Goal: Communication & Community: Answer question/provide support

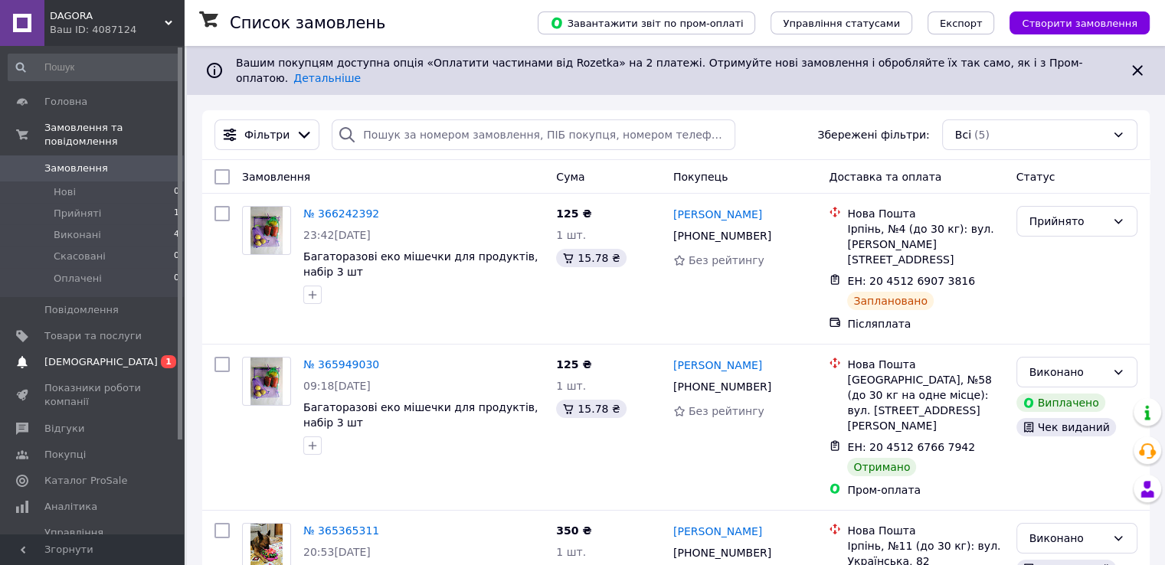
click at [105, 355] on span "[DEMOGRAPHIC_DATA]" at bounding box center [92, 362] width 97 height 14
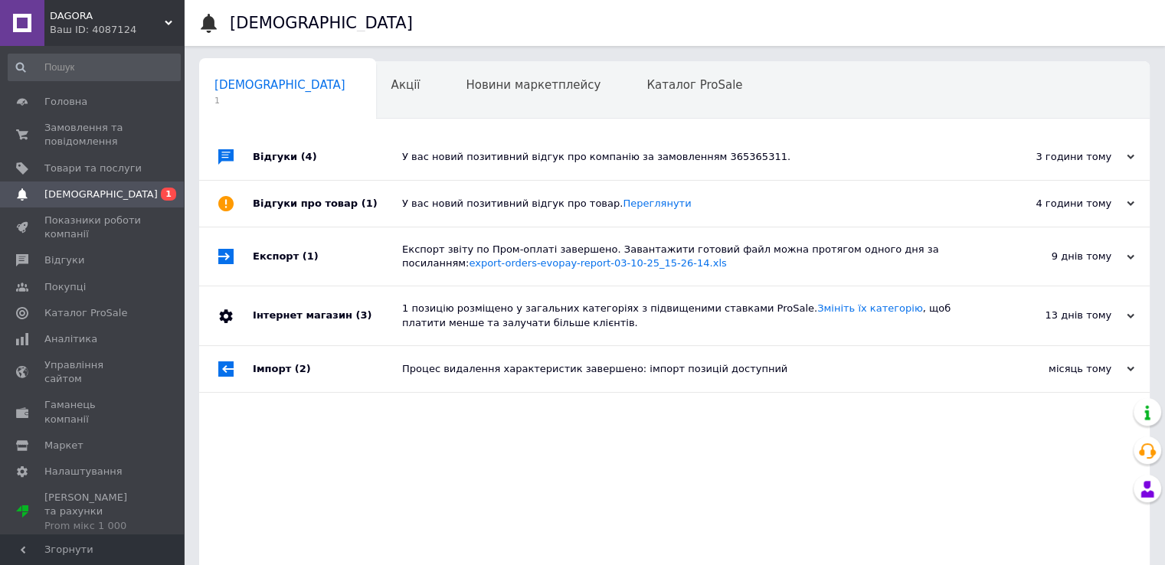
click at [643, 156] on div "У вас новий позитивний відгук про компанію за замовленням 365365311." at bounding box center [691, 157] width 579 height 14
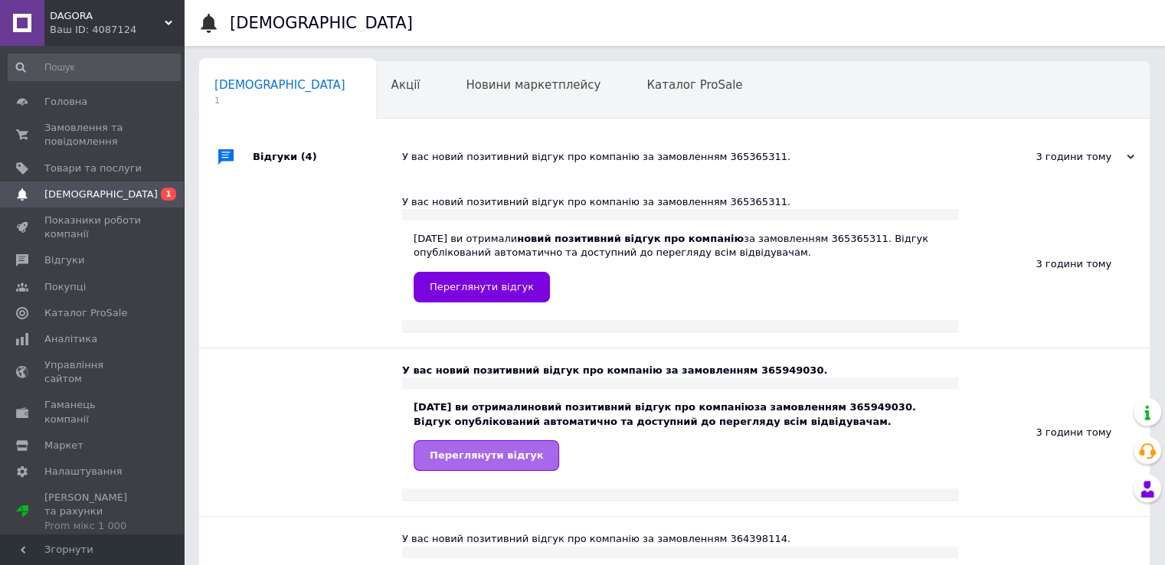
click at [497, 453] on span "Переглянути відгук" at bounding box center [486, 455] width 113 height 11
click at [50, 258] on span "Відгуки" at bounding box center [64, 261] width 40 height 14
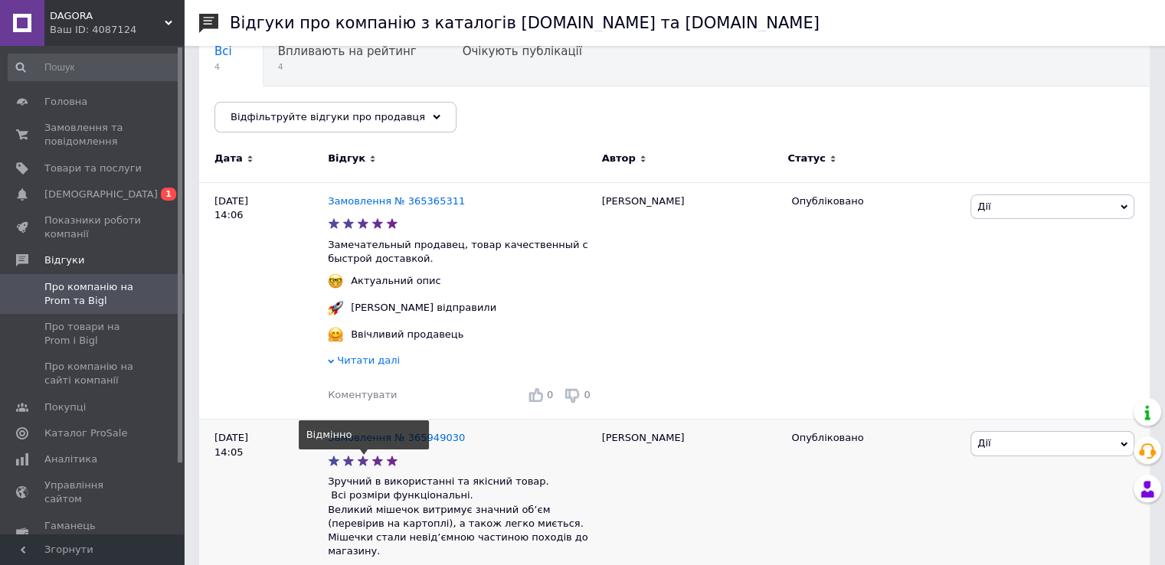
scroll to position [153, 0]
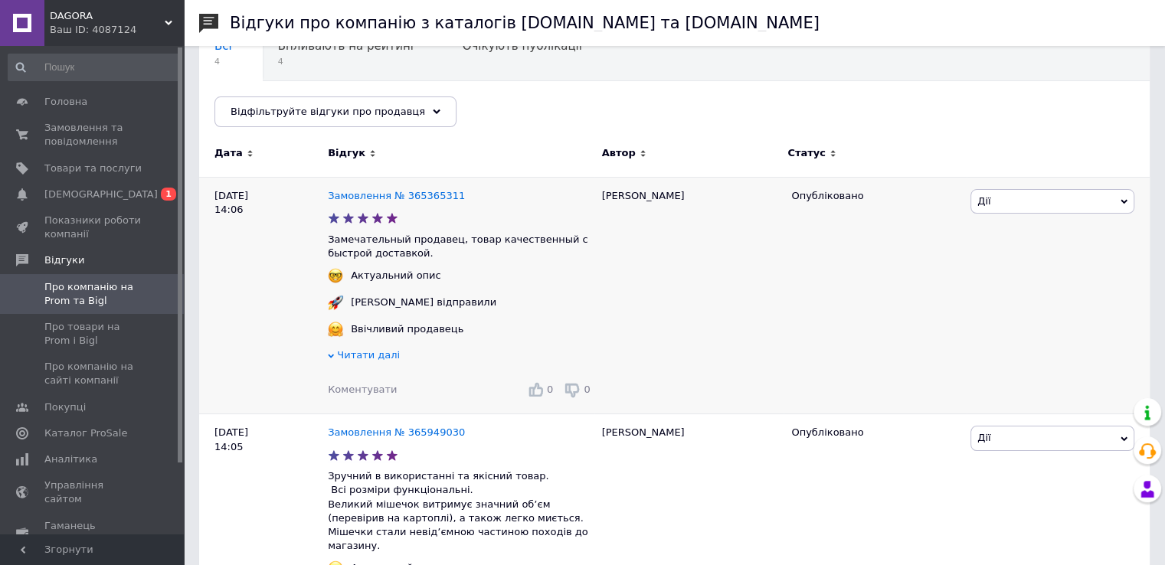
click at [352, 392] on span "Коментувати" at bounding box center [362, 389] width 69 height 11
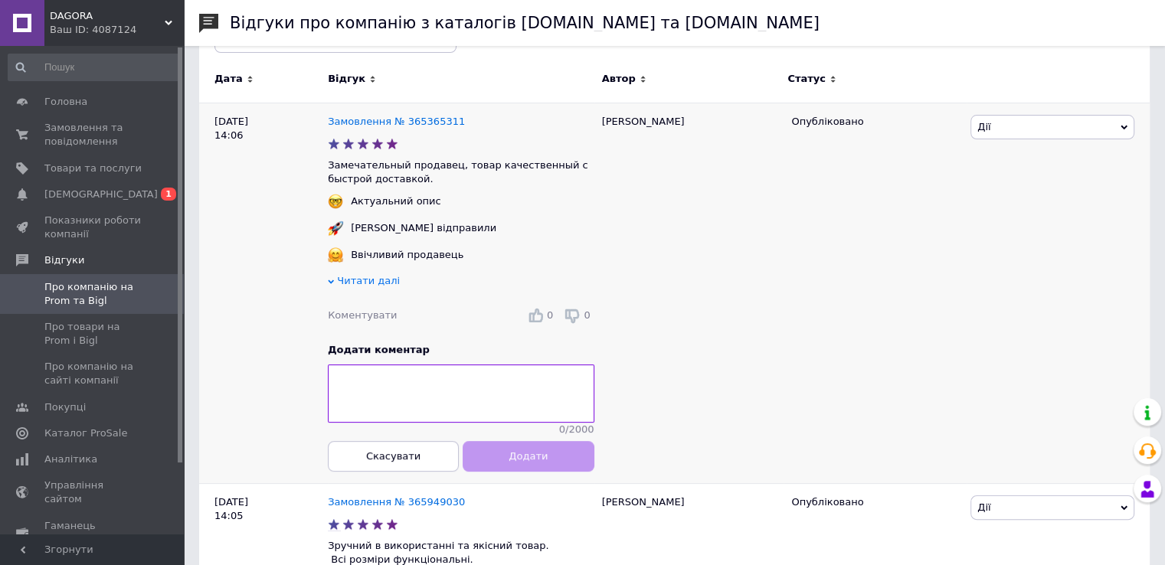
scroll to position [230, 0]
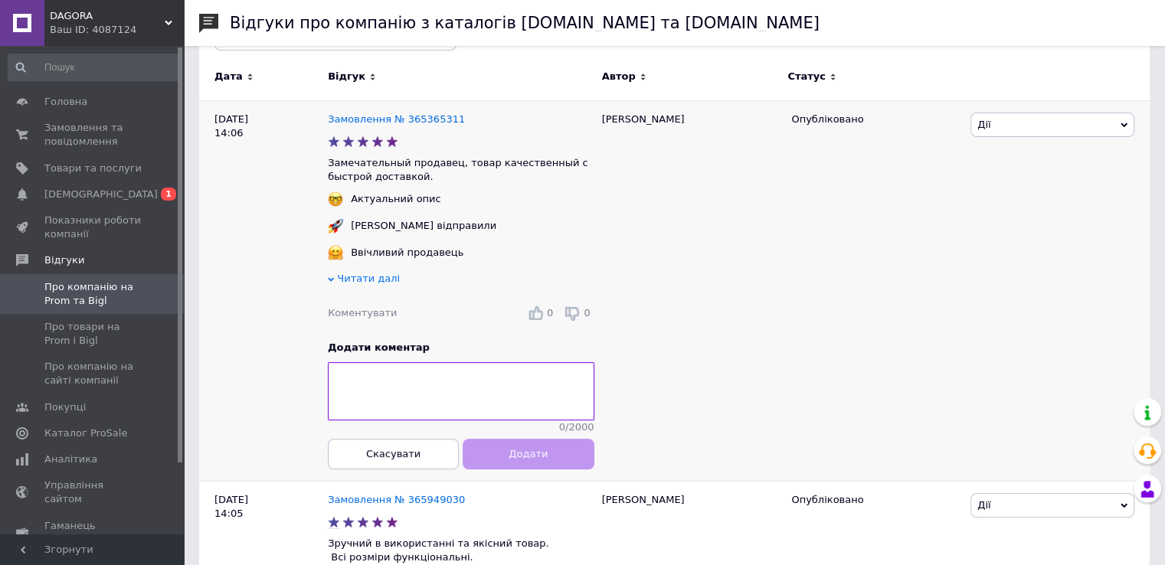
click at [814, 323] on div "Опубліковано" at bounding box center [875, 290] width 183 height 381
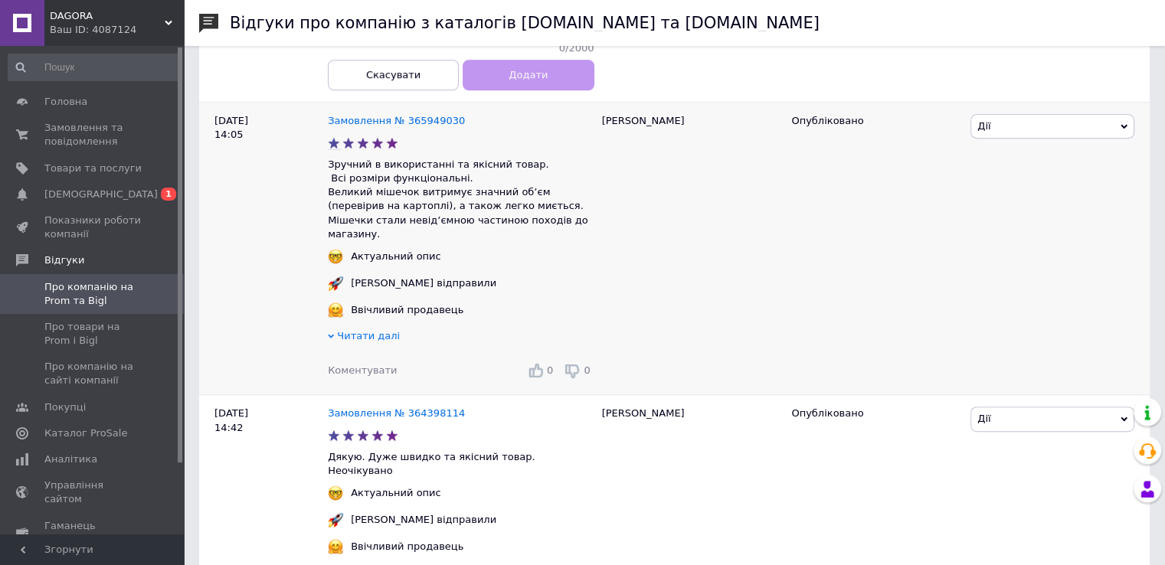
scroll to position [613, 0]
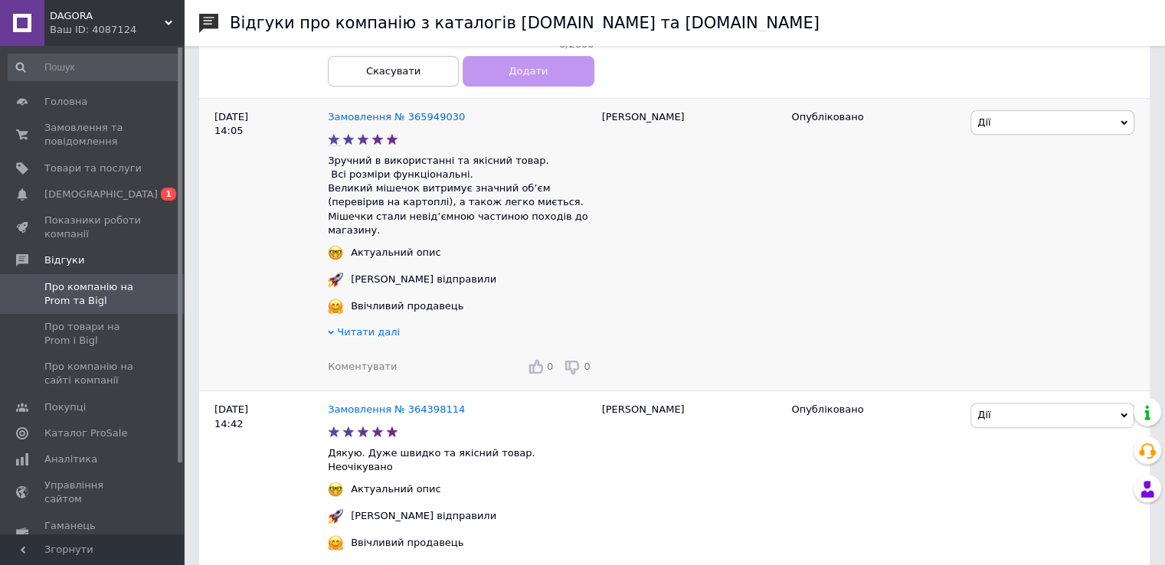
click at [373, 372] on span "Коментувати" at bounding box center [362, 366] width 69 height 11
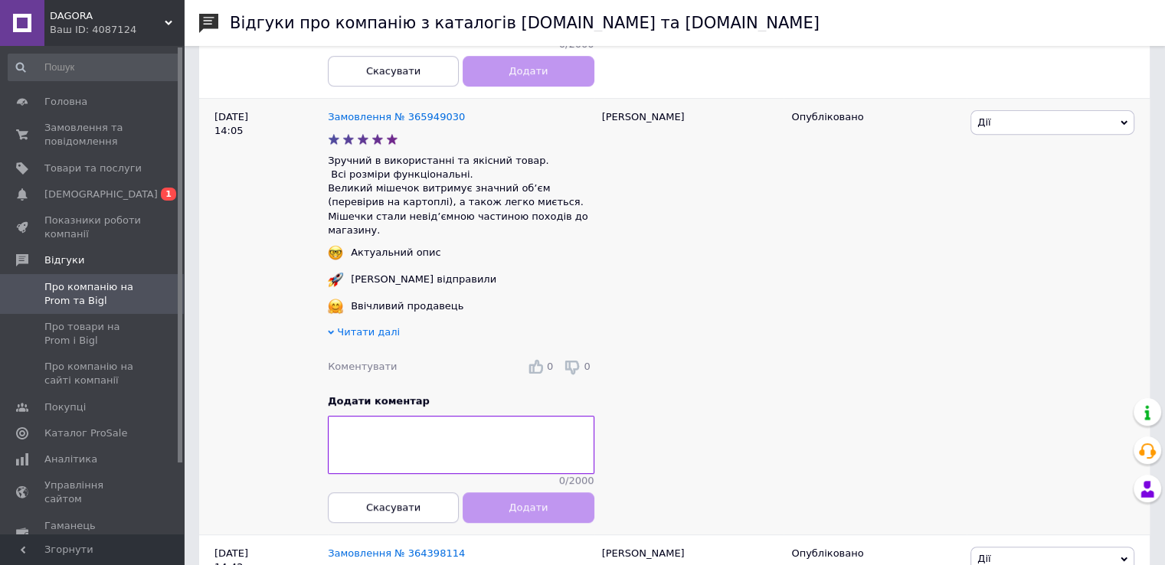
click at [410, 444] on textarea at bounding box center [461, 446] width 267 height 58
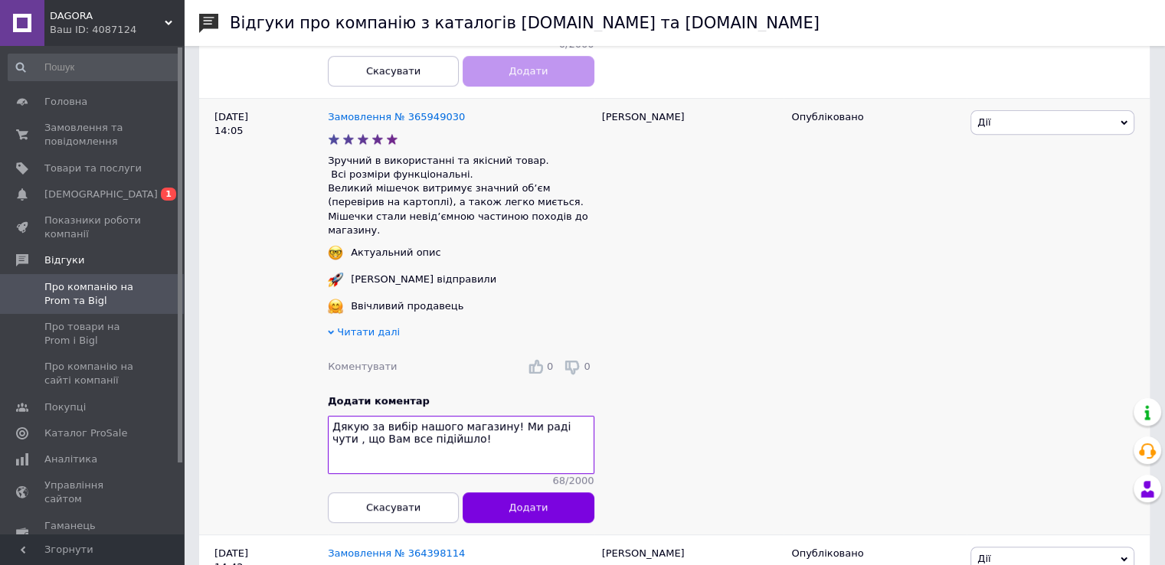
click at [526, 440] on textarea "Дякую за вибір нашого магазину! Ми раді чути , що Вам все підійшло!" at bounding box center [461, 446] width 267 height 58
drag, startPoint x: 518, startPoint y: 467, endPoint x: 506, endPoint y: 468, distance: 11.5
click at [517, 467] on textarea "Дякую за вибір нашого магазину! Раді чути , що Вам все підійшло!" at bounding box center [461, 446] width 267 height 58
click at [486, 458] on textarea "Дякую за вибір нашого магазину! Раді чути , що Вам все підійшло!" at bounding box center [461, 446] width 267 height 58
type textarea "Дякую за вибір нашого магазину! Раді чути , що Вам все підійшло!"
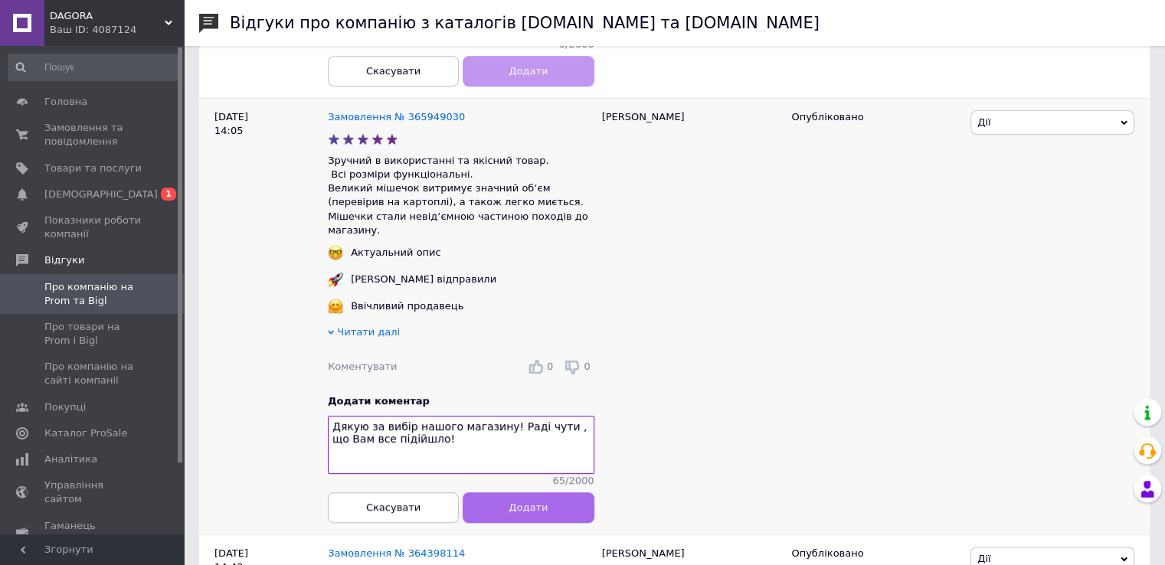
click at [507, 520] on button "Додати" at bounding box center [528, 508] width 131 height 31
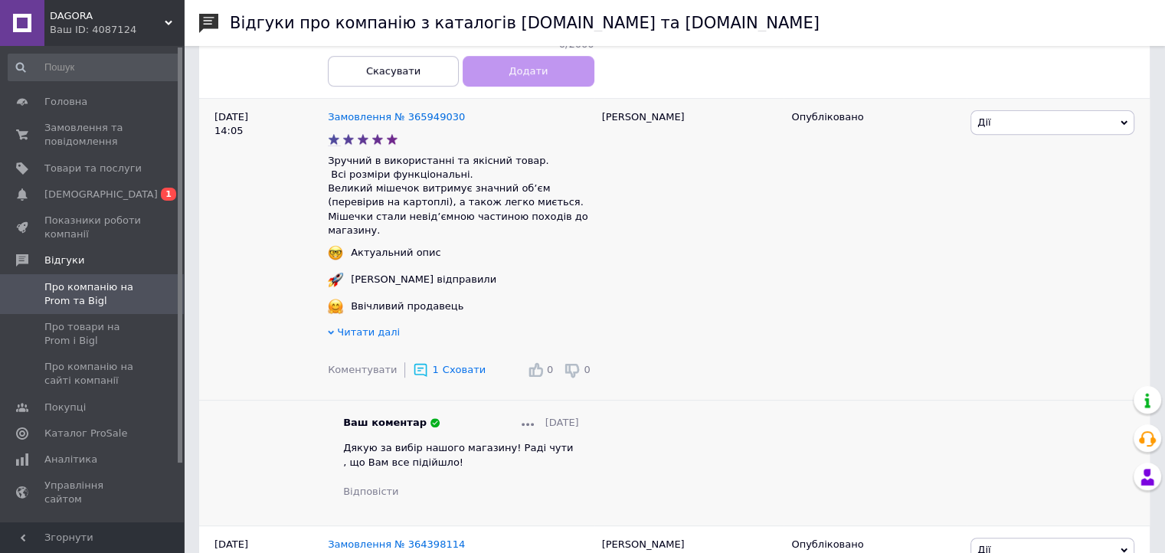
click at [443, 375] on span "Сховати" at bounding box center [464, 369] width 43 height 11
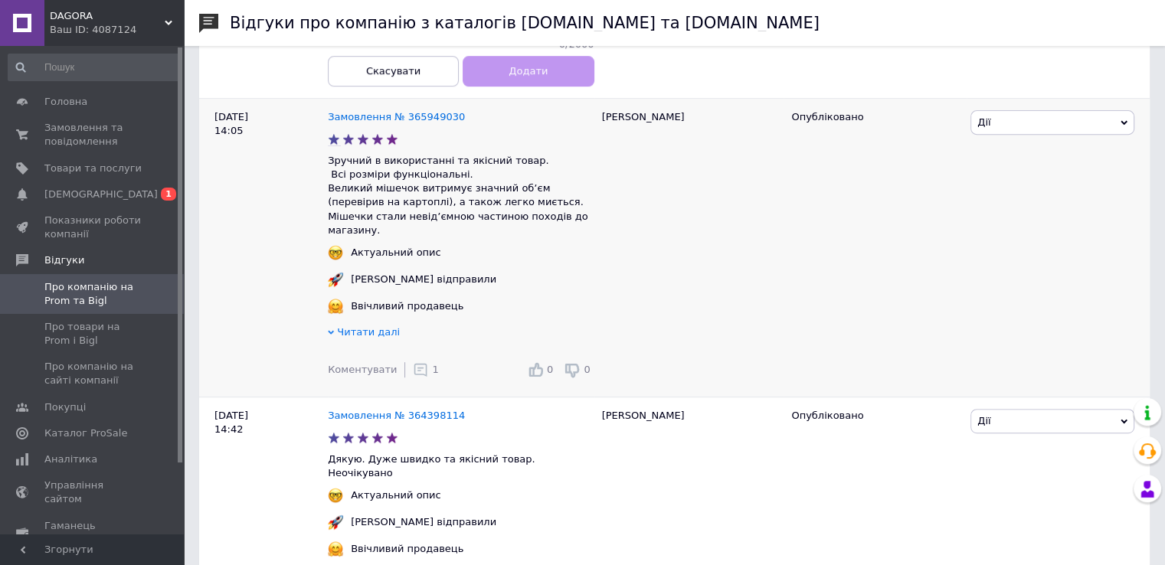
click at [441, 384] on div "Коментувати 1 0 0" at bounding box center [461, 370] width 267 height 31
click at [414, 378] on icon at bounding box center [420, 369] width 15 height 15
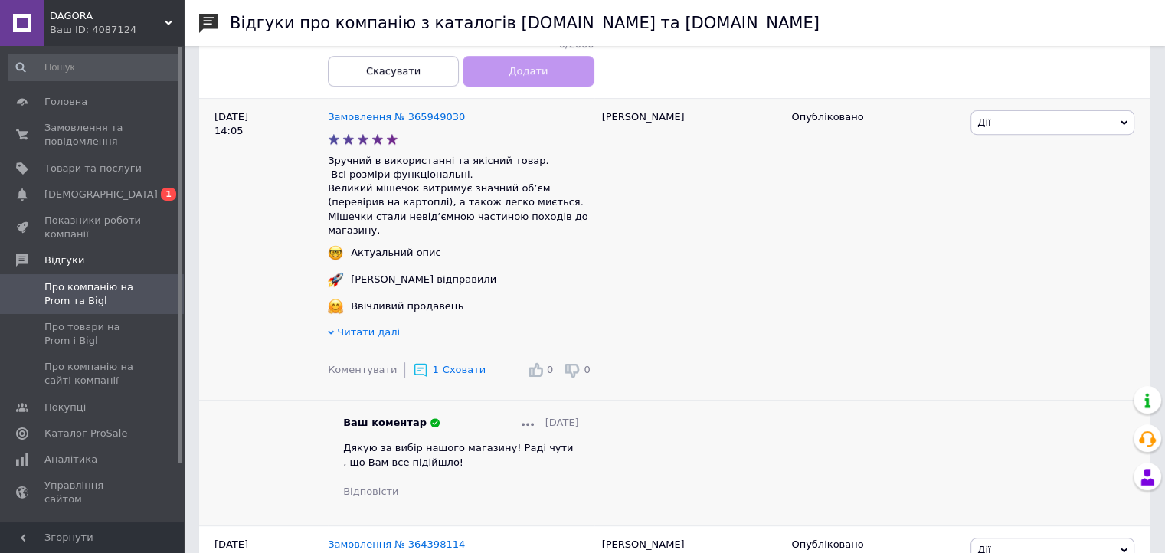
click at [414, 378] on icon at bounding box center [420, 369] width 15 height 15
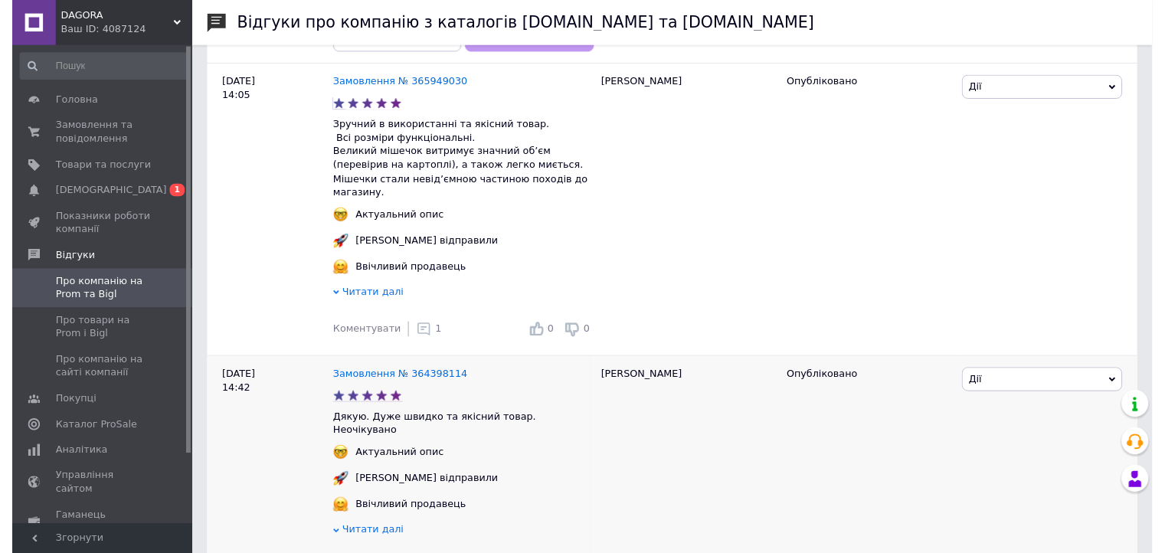
scroll to position [766, 0]
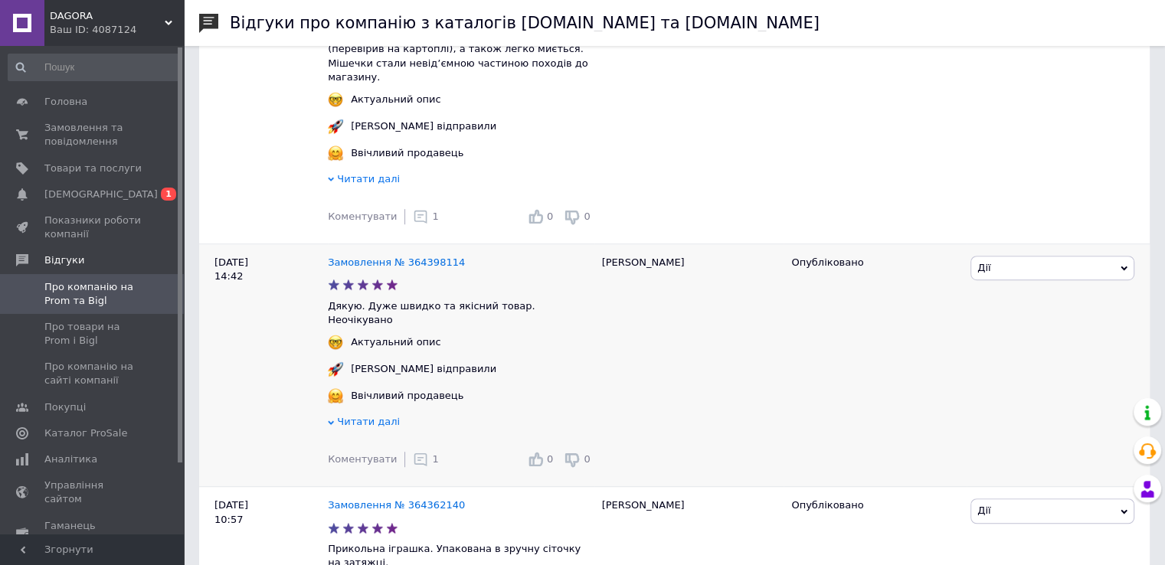
click at [413, 460] on icon at bounding box center [420, 459] width 15 height 15
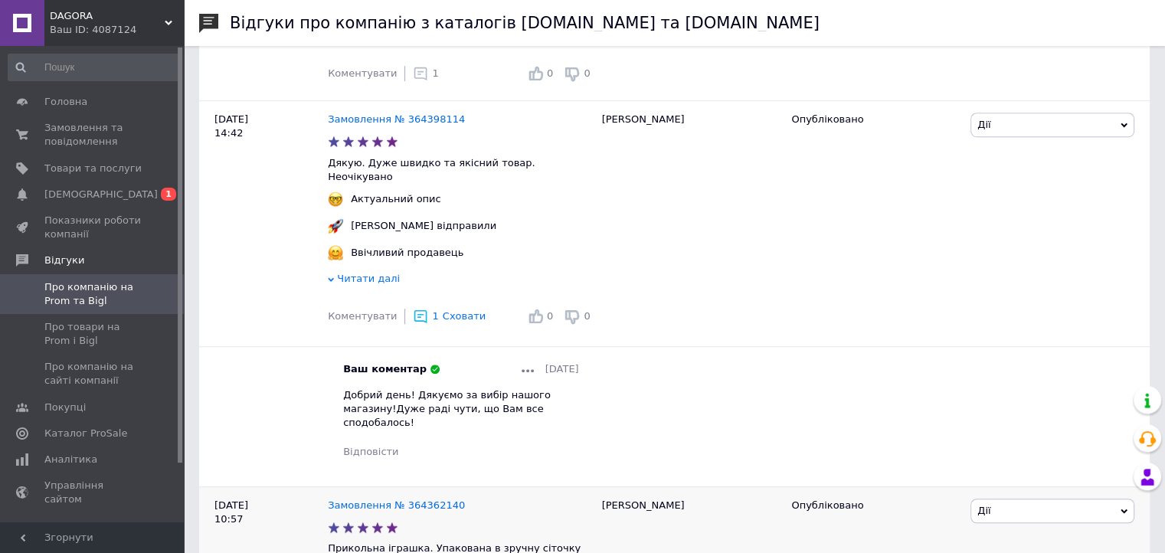
scroll to position [982, 0]
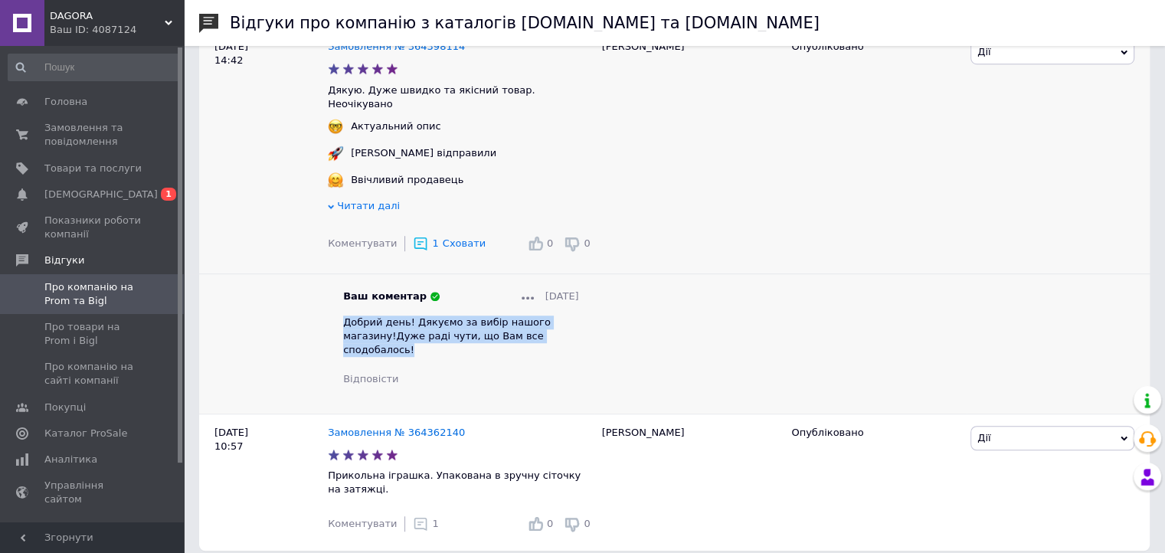
drag, startPoint x: 536, startPoint y: 336, endPoint x: 336, endPoint y: 315, distance: 201.8
click at [336, 315] on div "Ваш коментар [DATE] Добрий день! Дякуємо за вибір нашого магазину!Дуже раді чут…" at bounding box center [461, 338] width 267 height 97
copy span "Добрий день! Дякуємо за вибір нашого магазину!Дуже раді чути, що Вам все сподоб…"
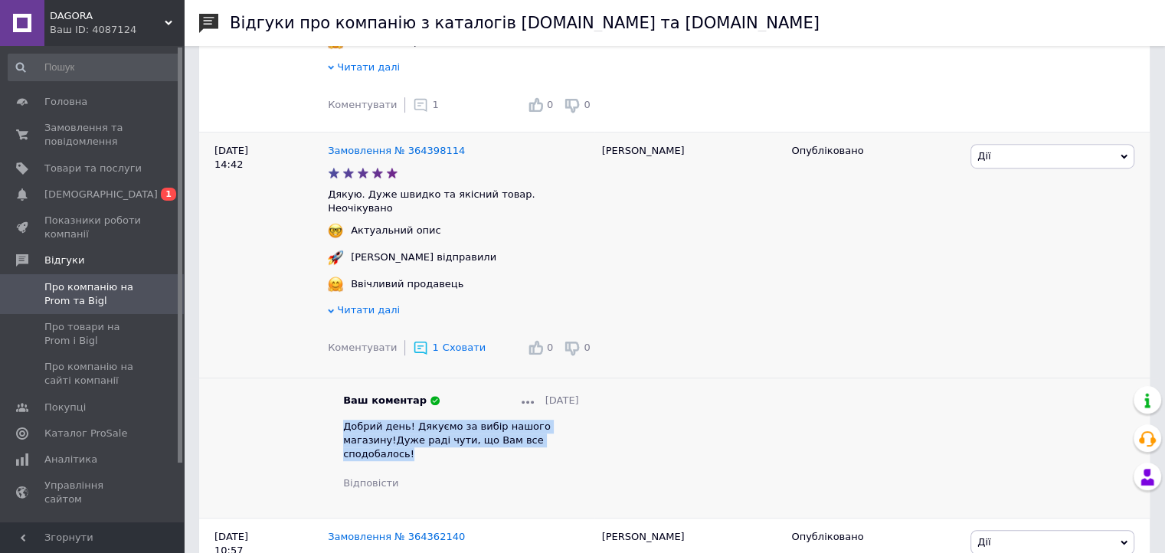
scroll to position [906, 0]
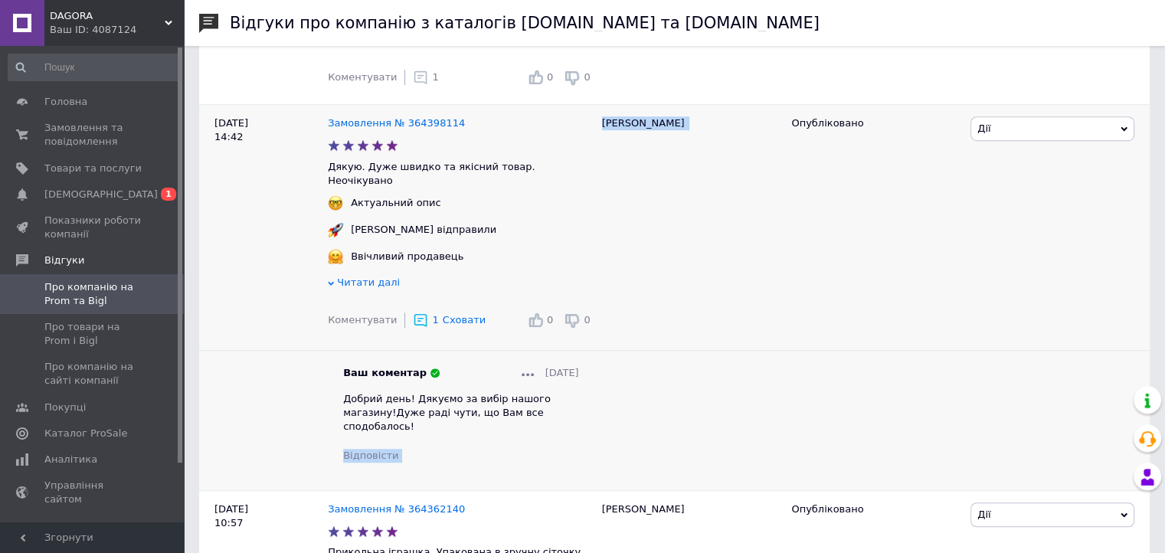
click at [757, 385] on div "[PERSON_NAME]" at bounding box center [690, 297] width 190 height 385
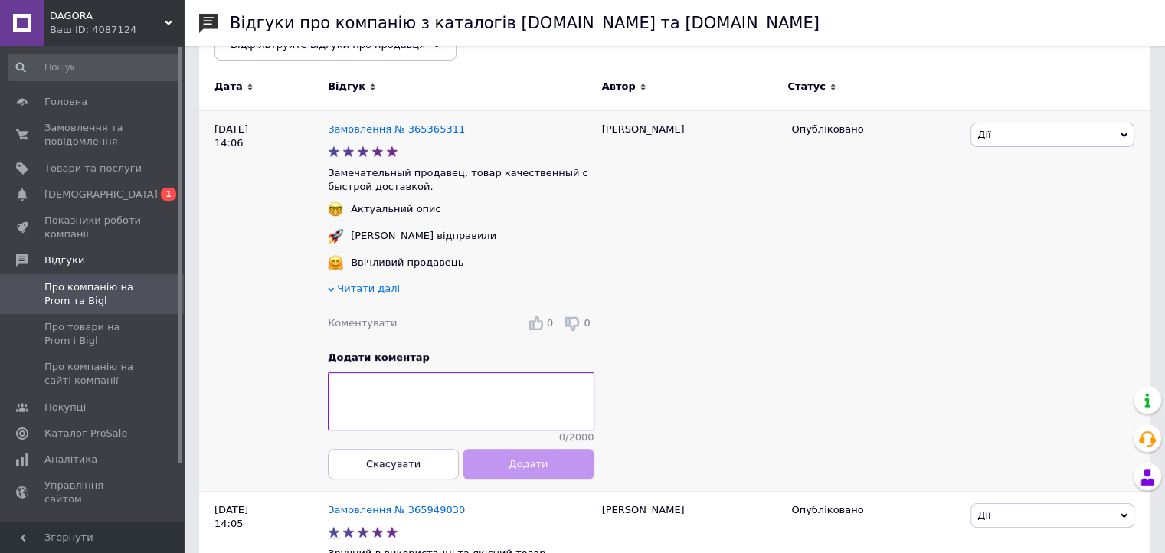
scroll to position [216, 0]
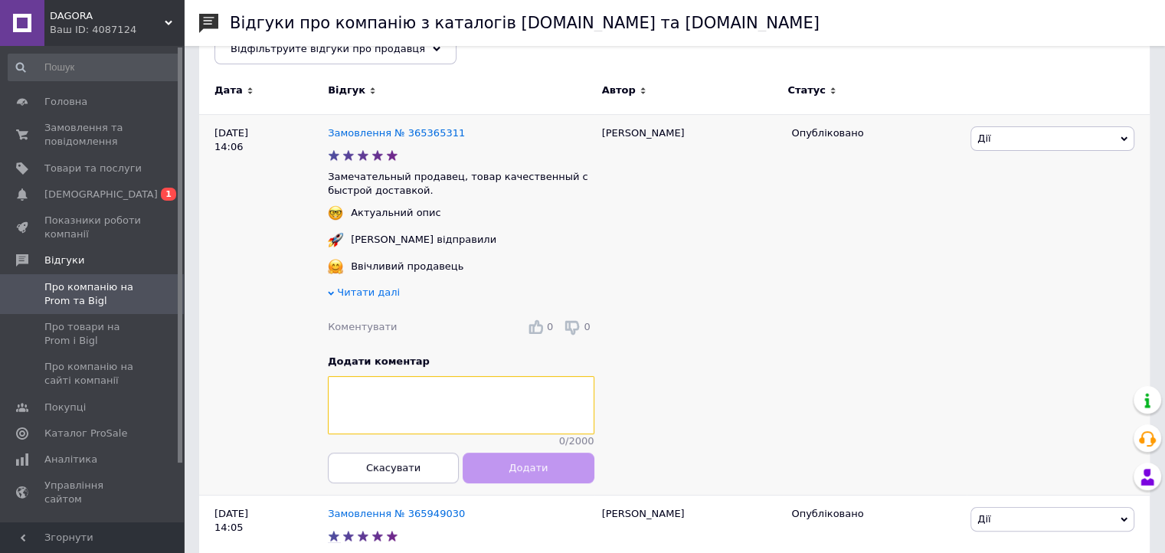
click at [481, 415] on textarea at bounding box center [461, 406] width 267 height 58
paste textarea "Добрий день! Дякуємо за вибір нашого магазину!Дуже раді чути, що Вам все сподоб…"
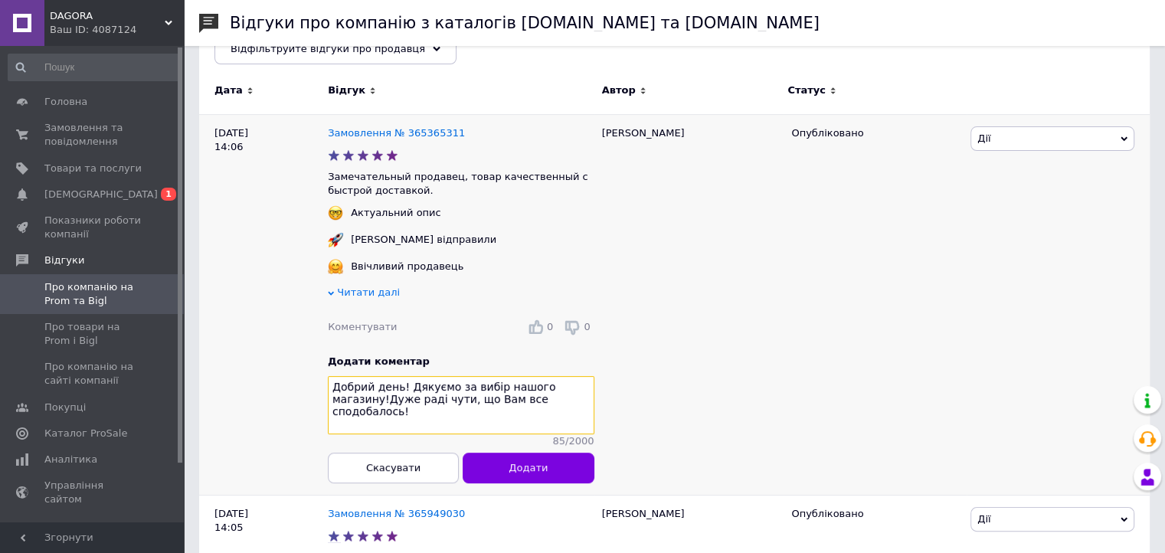
click at [491, 430] on textarea "Добрий день! Дякуємо за вибір нашого магазину!Дуже раді чути, що Вам все сподоб…" at bounding box center [461, 406] width 267 height 58
click at [549, 408] on textarea "Добрий день! Дякуємо за вибір нашого магазину!Дуже раді чути, що Вам все сподоб…" at bounding box center [461, 406] width 267 height 58
type textarea "Добрий день! Дякуємо за вибір нашого магазину!Дуже раді чути, що Вам все сподоб…"
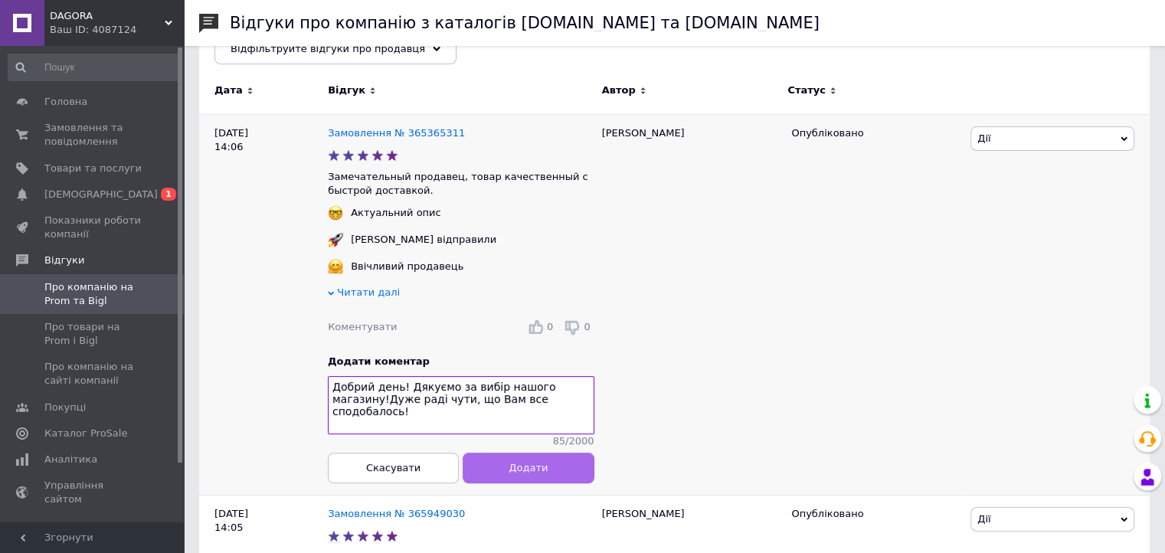
click at [552, 478] on button "Додати" at bounding box center [528, 468] width 131 height 31
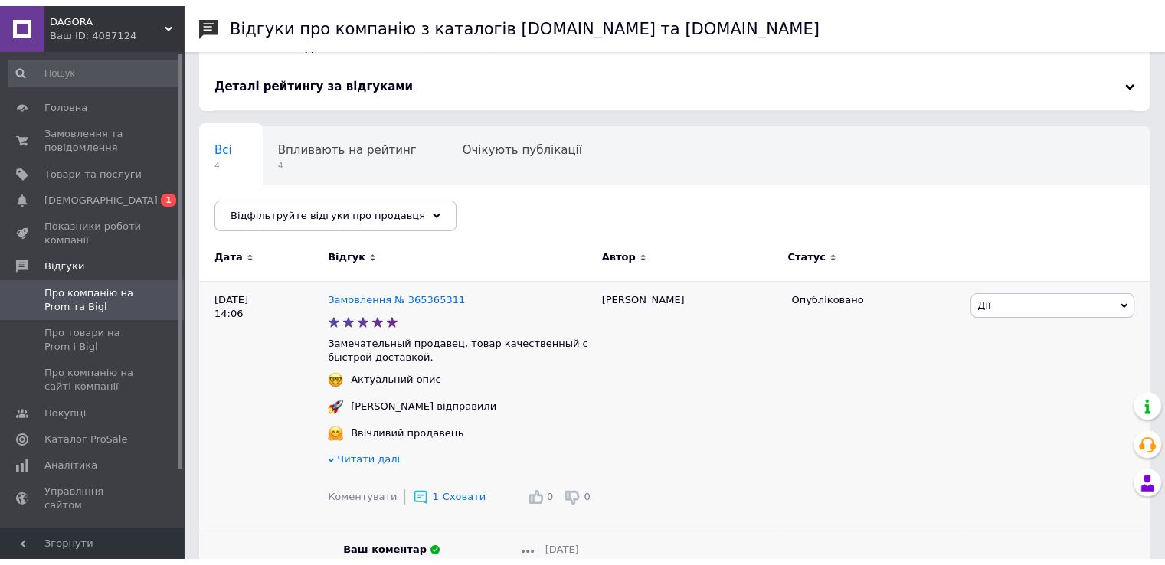
scroll to position [0, 0]
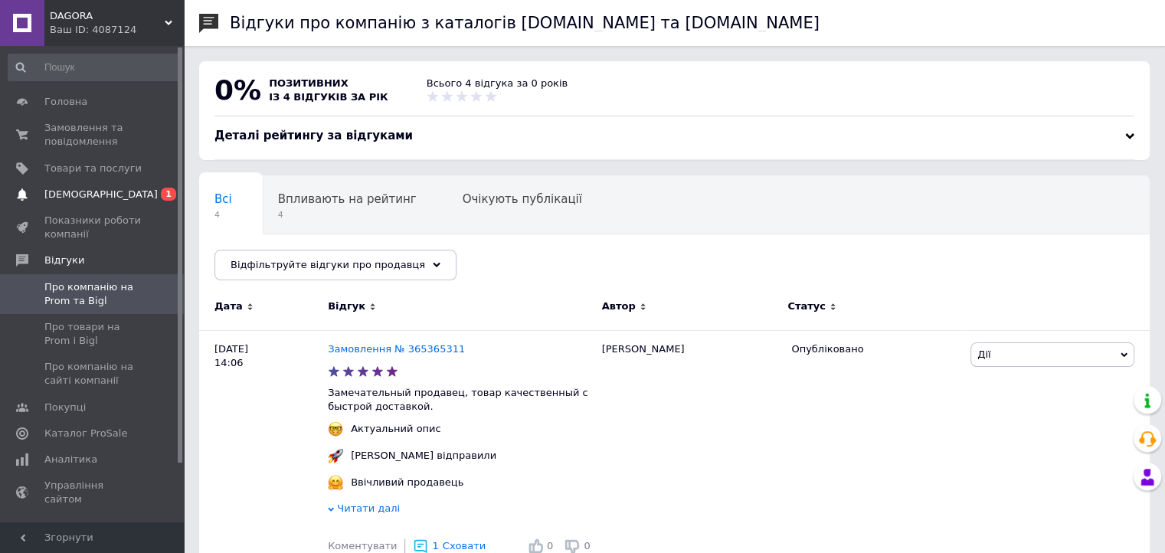
click at [113, 194] on span "[DEMOGRAPHIC_DATA]" at bounding box center [92, 195] width 97 height 14
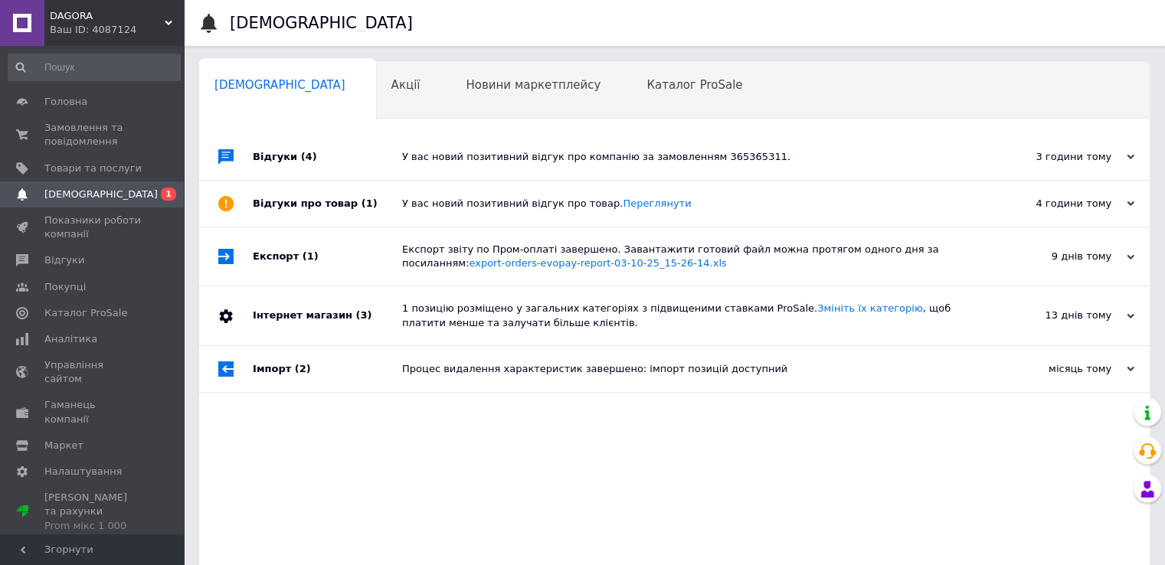
click at [315, 210] on div "Відгуки про товар (1)" at bounding box center [327, 204] width 149 height 46
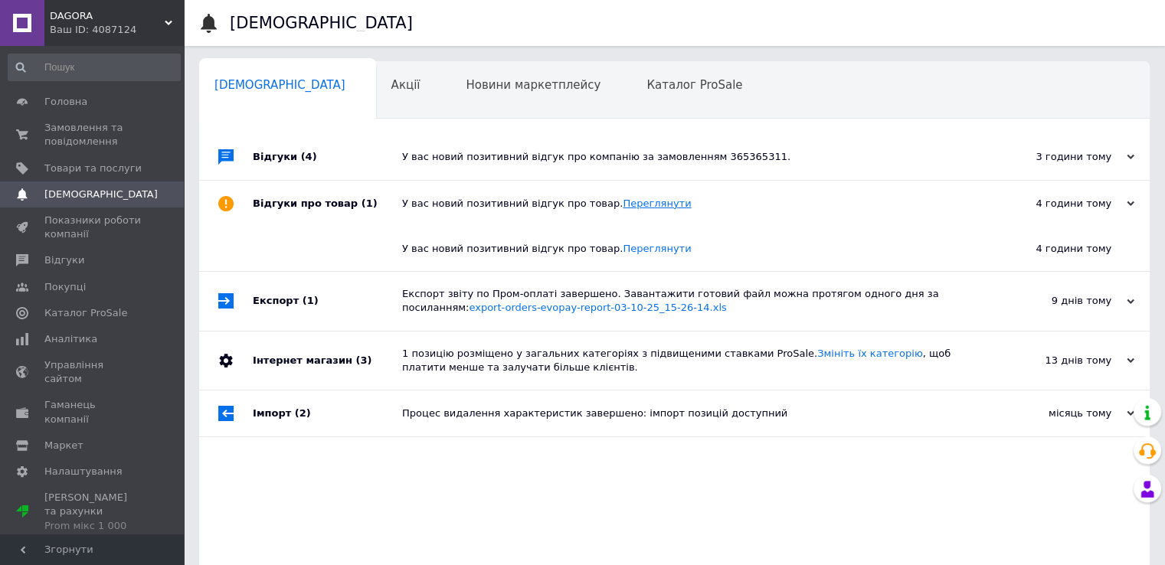
click at [641, 206] on link "Переглянути" at bounding box center [657, 203] width 68 height 11
